Goal: Information Seeking & Learning: Find specific fact

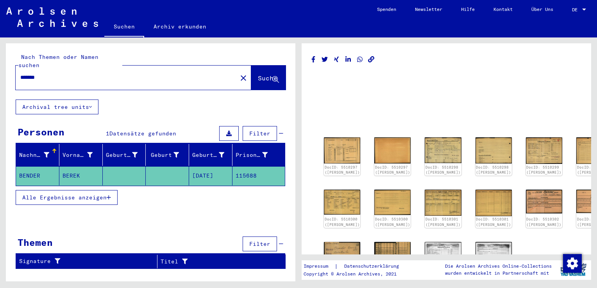
type input "******"
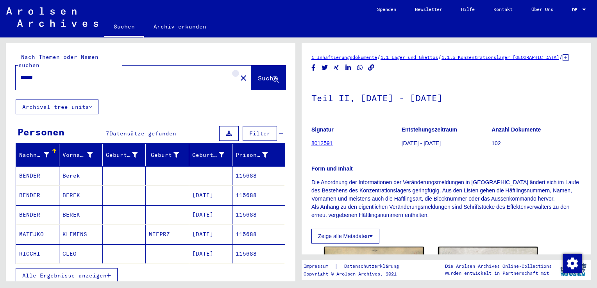
click at [239, 73] on mat-icon "close" at bounding box center [243, 77] width 9 height 9
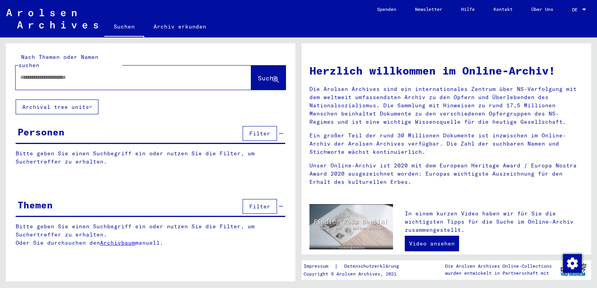
click at [200, 73] on input "text" at bounding box center [123, 77] width 207 height 8
type input "**********"
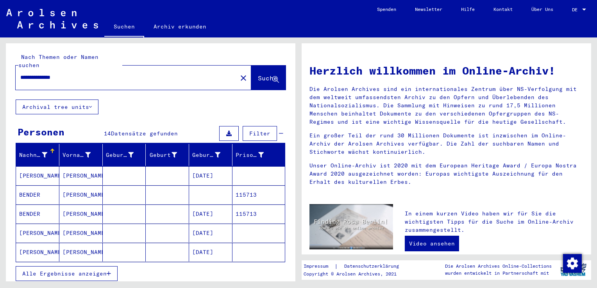
click at [244, 187] on mat-cell "115713" at bounding box center [258, 195] width 52 height 19
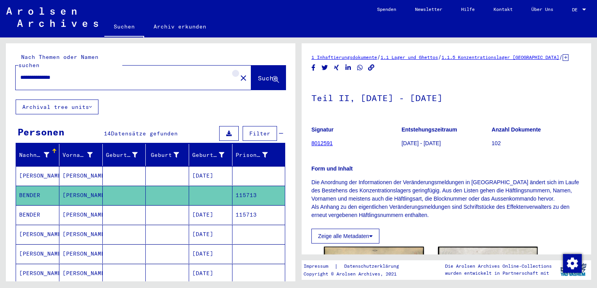
click at [239, 73] on mat-icon "close" at bounding box center [243, 77] width 9 height 9
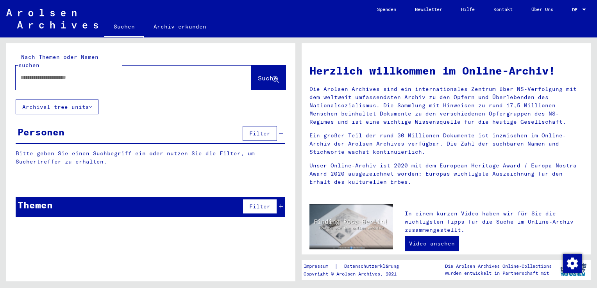
click at [222, 66] on div at bounding box center [134, 78] width 236 height 24
click at [153, 73] on input "text" at bounding box center [123, 77] width 207 height 8
type input "******"
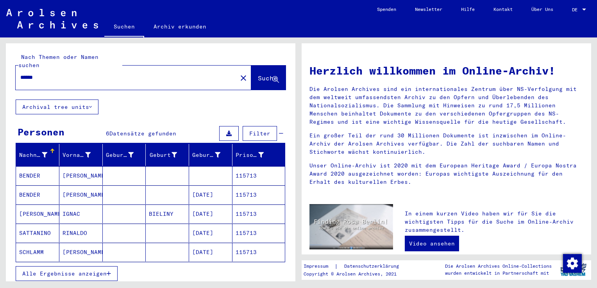
click at [36, 189] on mat-cell "BENDER" at bounding box center [37, 195] width 43 height 19
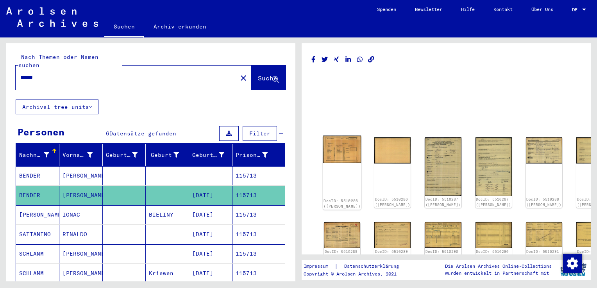
click at [336, 152] on img at bounding box center [342, 149] width 38 height 27
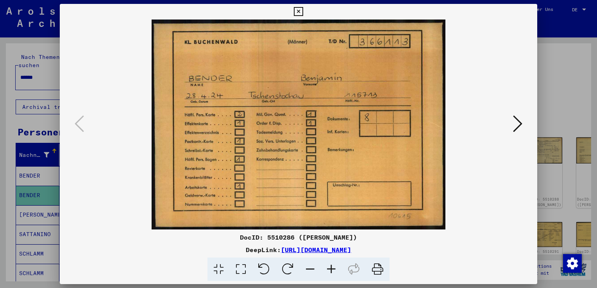
click at [518, 125] on icon at bounding box center [517, 123] width 9 height 19
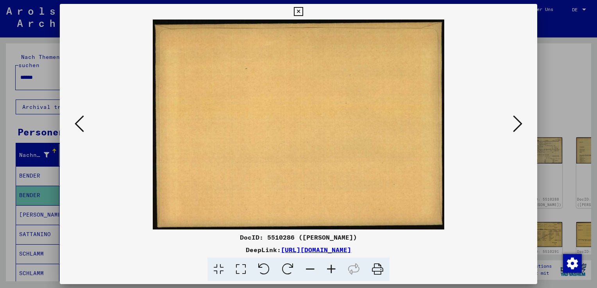
click at [518, 125] on icon at bounding box center [517, 123] width 9 height 19
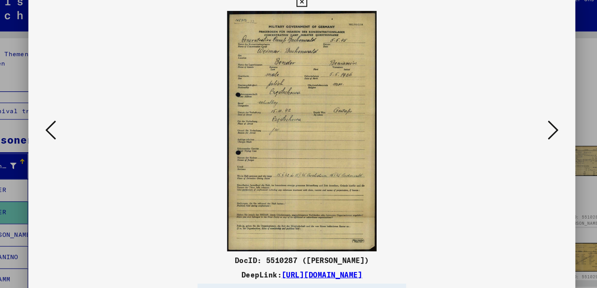
click at [514, 126] on icon at bounding box center [517, 123] width 9 height 19
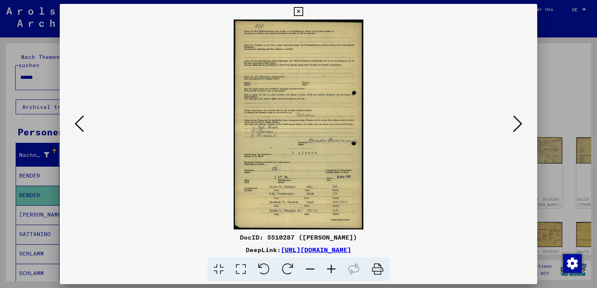
click at [81, 135] on button at bounding box center [79, 124] width 14 height 22
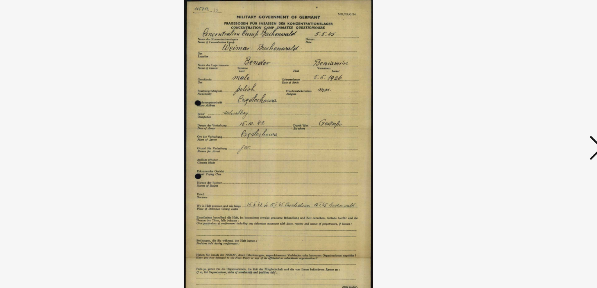
click at [515, 120] on icon at bounding box center [517, 123] width 9 height 19
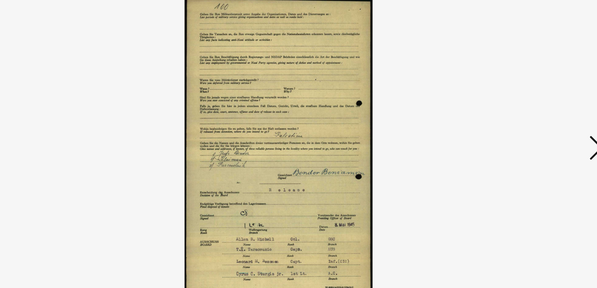
click at [515, 120] on icon at bounding box center [517, 123] width 9 height 19
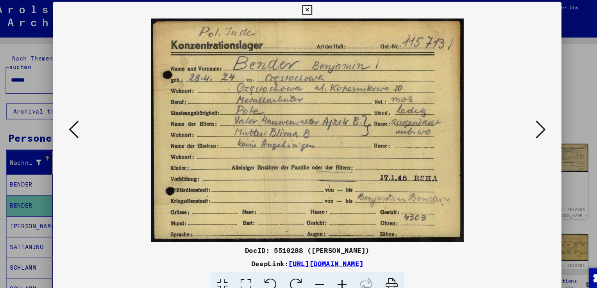
click at [513, 120] on icon at bounding box center [517, 123] width 9 height 19
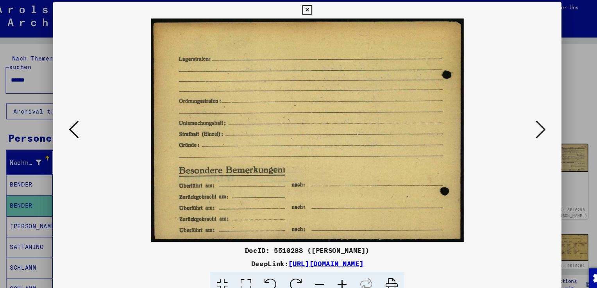
click at [513, 120] on icon at bounding box center [517, 123] width 9 height 19
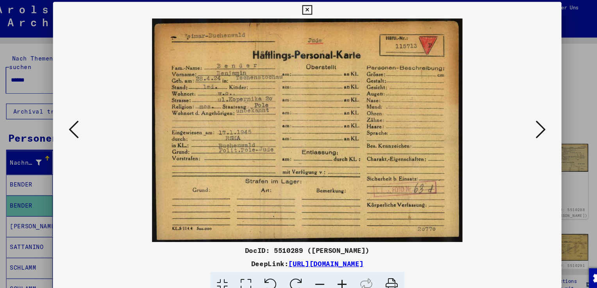
click at [513, 120] on icon at bounding box center [517, 123] width 9 height 19
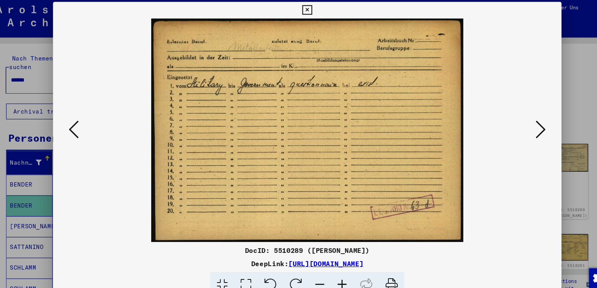
click at [513, 120] on icon at bounding box center [517, 123] width 9 height 19
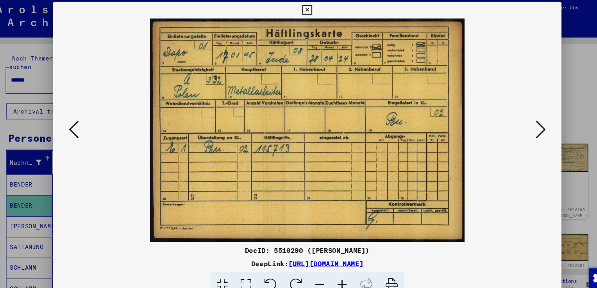
click at [515, 119] on icon at bounding box center [517, 123] width 9 height 19
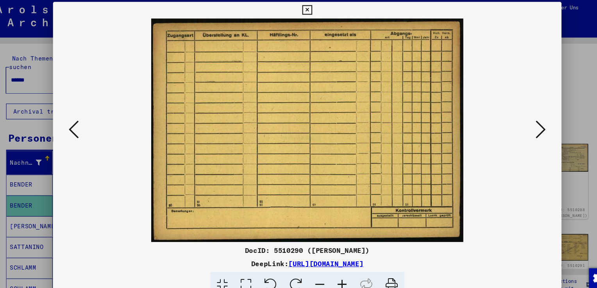
click at [515, 119] on icon at bounding box center [517, 123] width 9 height 19
